Goal: Information Seeking & Learning: Learn about a topic

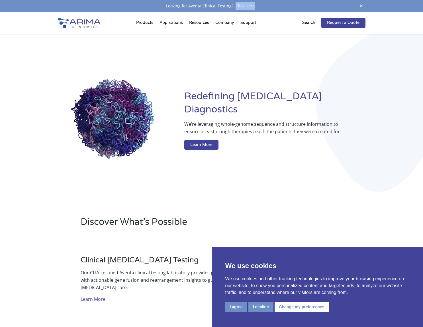
click at [241, 306] on button "I agree" at bounding box center [236, 307] width 22 height 11
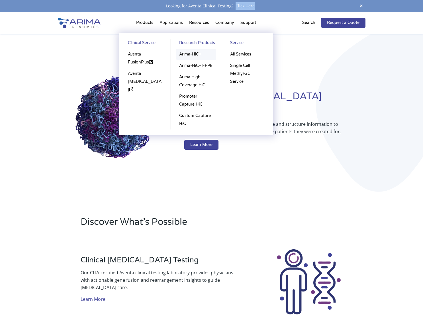
click at [194, 54] on link "Arima-HiC+" at bounding box center [196, 54] width 40 height 11
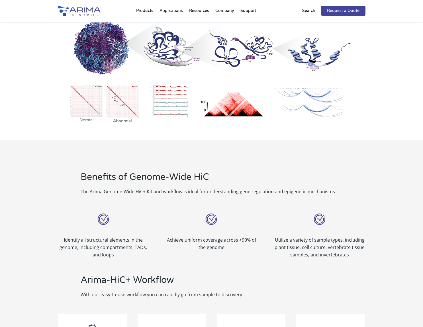
scroll to position [494, 0]
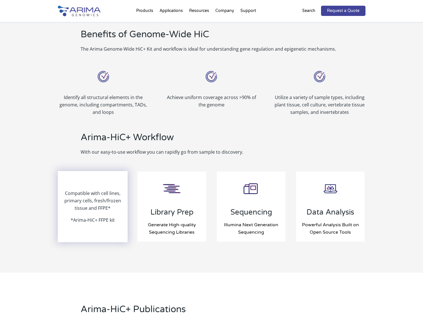
click at [96, 216] on p "*Arima-HiC+ FFPE kit" at bounding box center [93, 219] width 44 height 7
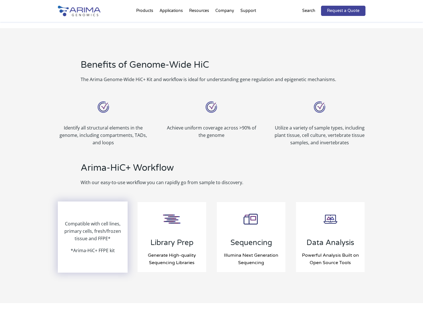
scroll to position [523, 0]
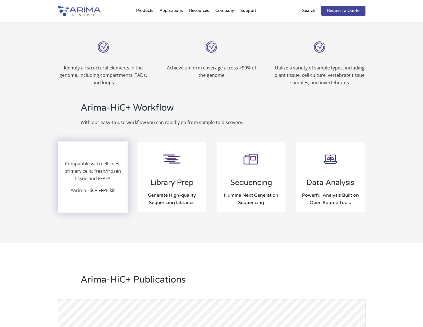
click at [93, 160] on p "Compatible with cell lines, primary cells, fresh/frozen tissue and FFPE*" at bounding box center [92, 173] width 69 height 27
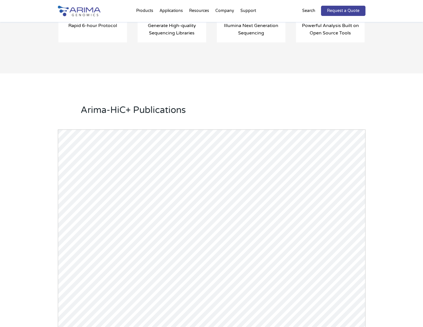
scroll to position [598, 0]
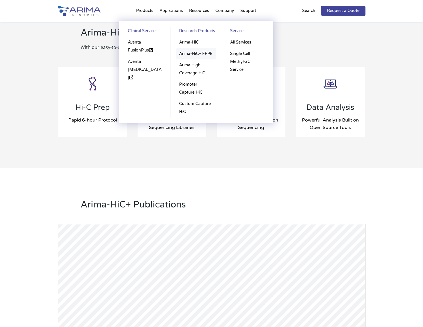
click at [204, 54] on link "Arima-HiC+ FFPE" at bounding box center [196, 53] width 40 height 11
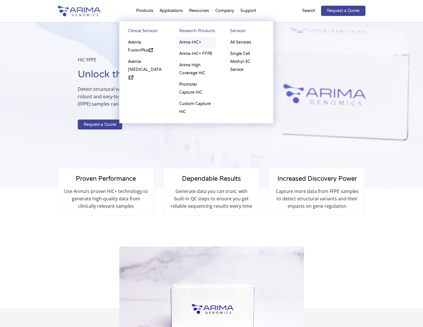
click at [189, 41] on link "Arima-HiC+" at bounding box center [196, 42] width 40 height 11
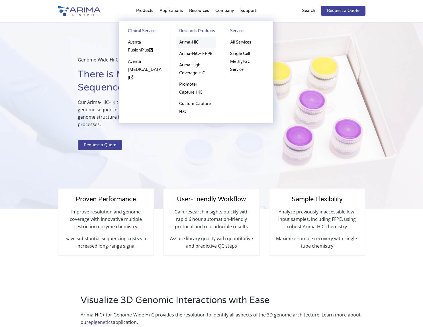
click at [189, 44] on link "Arima-HiC+" at bounding box center [196, 42] width 40 height 11
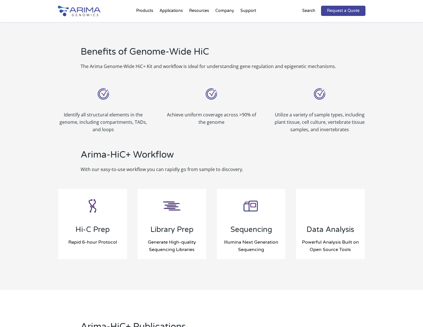
scroll to position [504, 0]
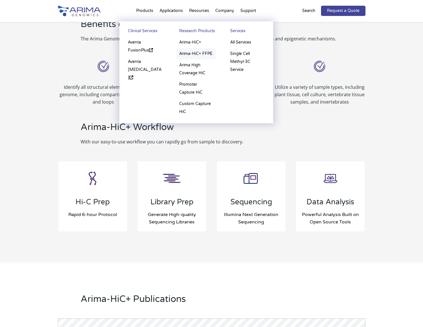
click at [196, 53] on link "Arima-HiC+ FFPE" at bounding box center [196, 53] width 40 height 11
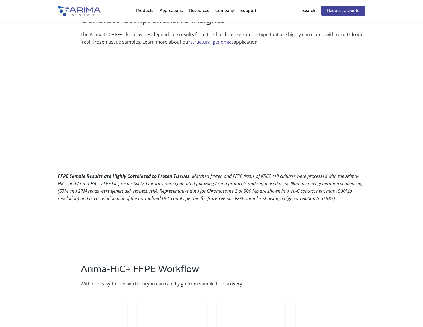
scroll to position [390, 0]
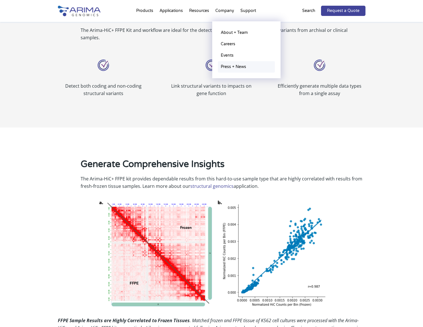
click at [236, 68] on link "Press + News" at bounding box center [246, 66] width 57 height 11
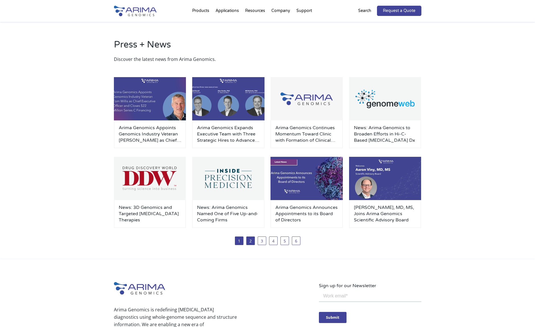
click at [250, 244] on link "2" at bounding box center [250, 240] width 9 height 9
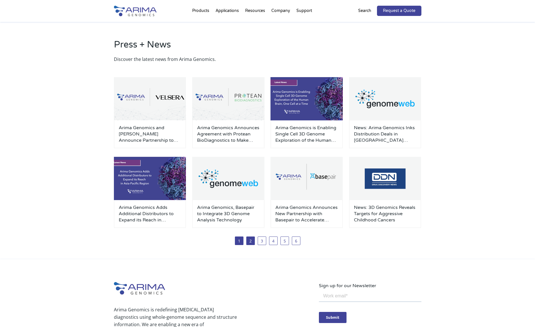
click at [239, 243] on link "1" at bounding box center [239, 240] width 9 height 9
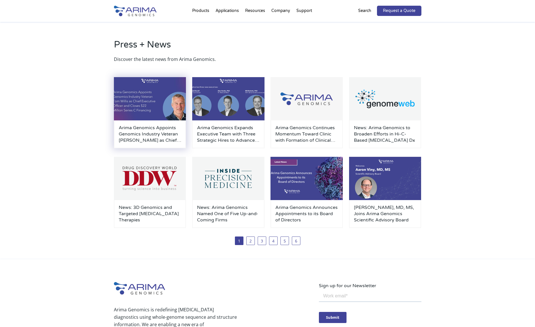
click at [158, 99] on img at bounding box center [150, 98] width 72 height 43
